Goal: Task Accomplishment & Management: Use online tool/utility

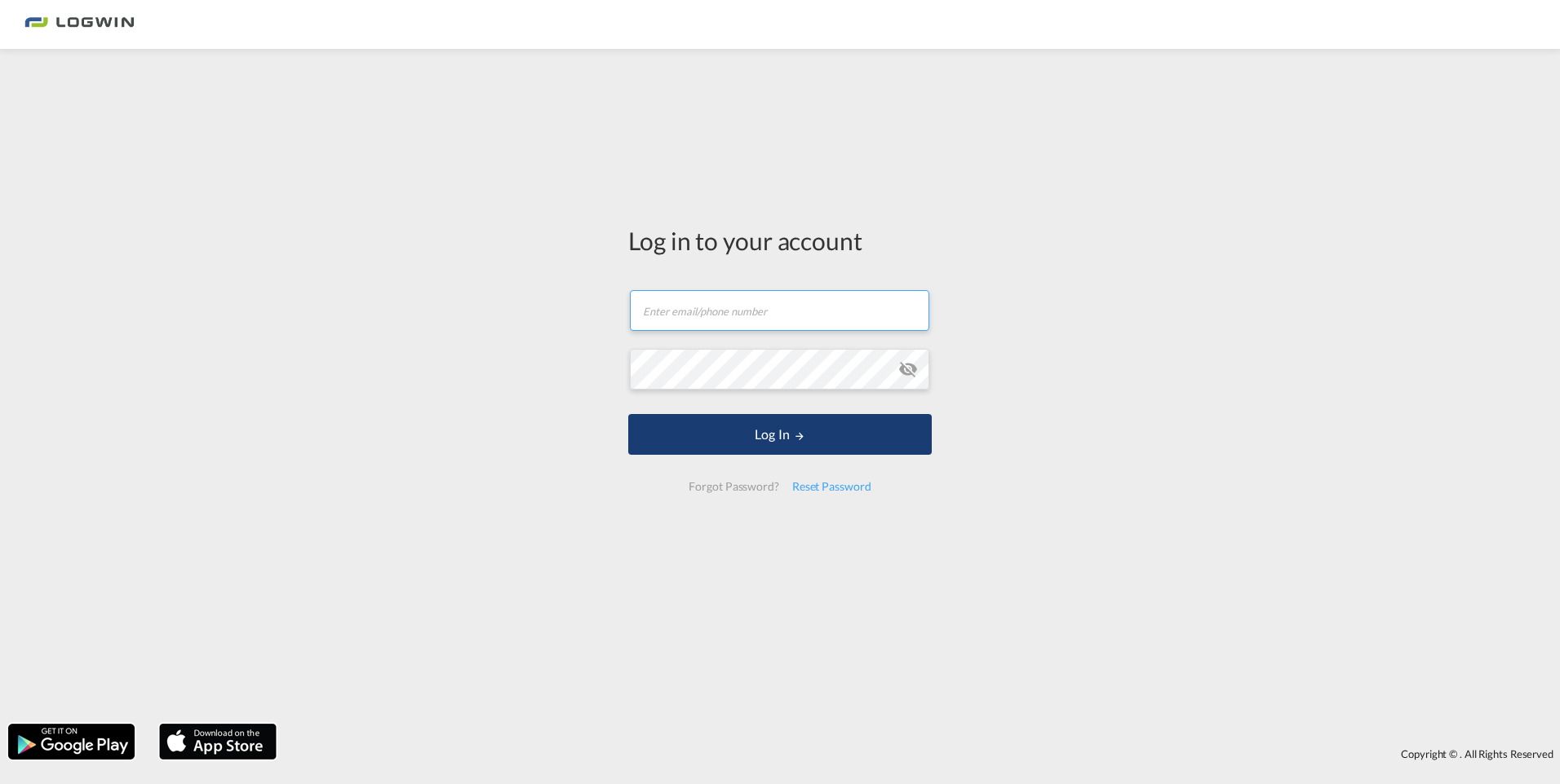
type input "[PERSON_NAME][EMAIL_ADDRESS][PERSON_NAME][DOMAIN_NAME]"
click at [747, 440] on button "Log In" at bounding box center [780, 435] width 304 height 41
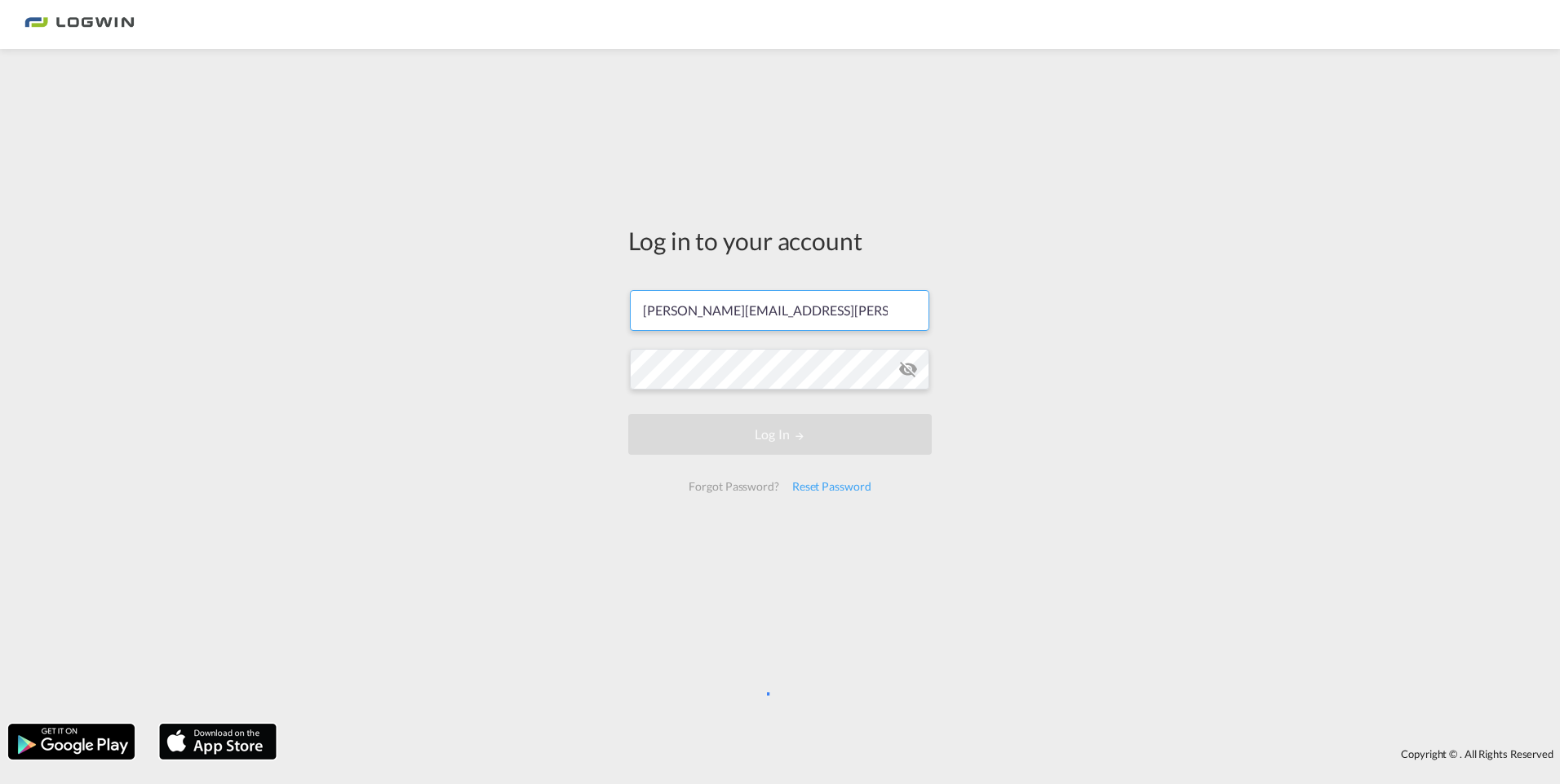
scroll to position [0, 19]
